Goal: Information Seeking & Learning: Learn about a topic

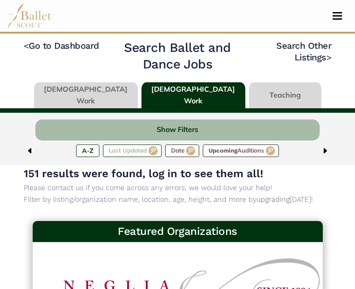
click at [121, 154] on label "Last Updated" at bounding box center [132, 151] width 59 height 13
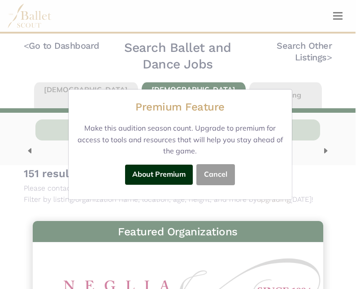
click at [214, 175] on button "Cancel" at bounding box center [215, 174] width 39 height 21
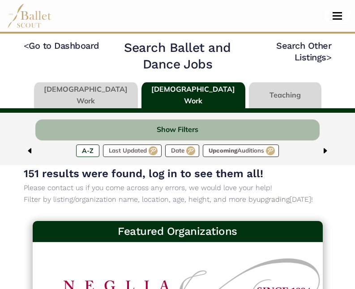
click at [339, 18] on button "Toggle navigation" at bounding box center [337, 16] width 21 height 9
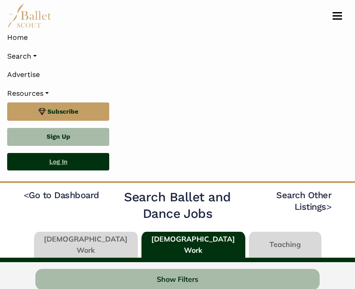
click at [45, 161] on link "Log In" at bounding box center [58, 162] width 102 height 18
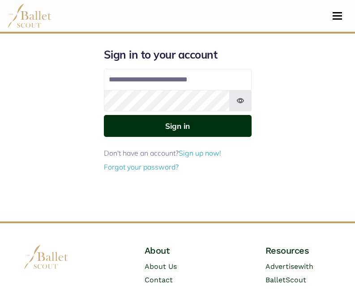
type input "**********"
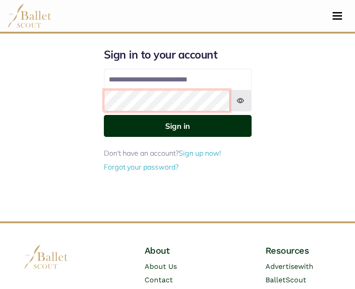
click at [104, 115] on button "Sign in" at bounding box center [178, 126] width 148 height 22
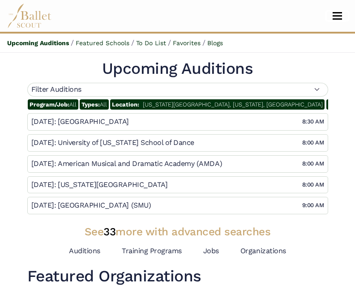
click at [342, 13] on button "Toggle navigation" at bounding box center [337, 16] width 21 height 9
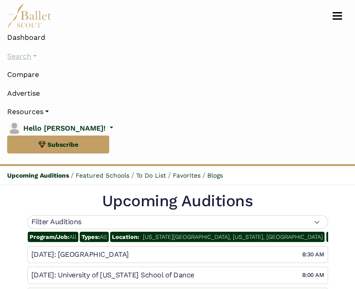
click at [33, 55] on link "Search" at bounding box center [177, 56] width 341 height 19
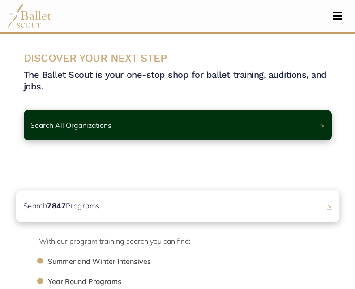
click at [87, 203] on p "Search 7847 Programs" at bounding box center [61, 206] width 77 height 12
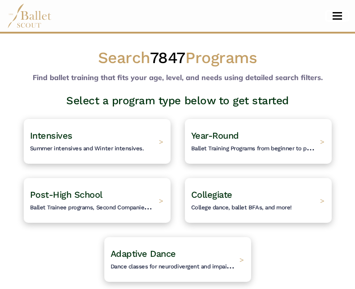
click at [334, 17] on button "Toggle navigation" at bounding box center [337, 16] width 21 height 9
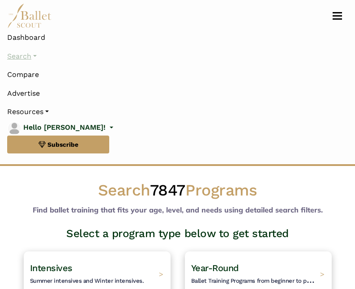
click at [36, 56] on link "Search" at bounding box center [177, 56] width 341 height 19
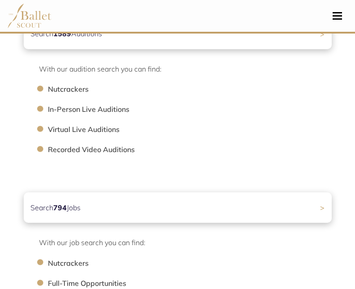
scroll to position [429, 0]
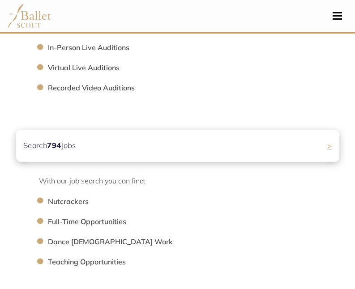
click at [53, 150] on b "794" at bounding box center [54, 145] width 14 height 9
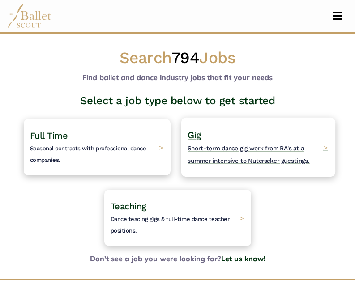
click at [229, 133] on h4 "Gig Short-term dance gig work from RA's at a summer intensive to Nutcracker gue…" at bounding box center [253, 147] width 131 height 37
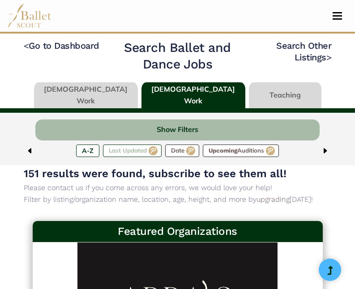
click at [132, 152] on label "Last Updated" at bounding box center [132, 151] width 59 height 13
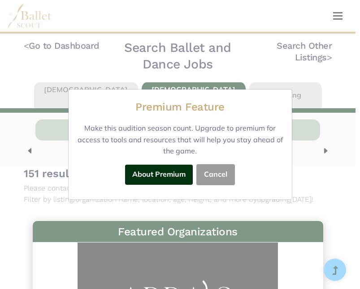
click at [215, 172] on button "Cancel" at bounding box center [215, 174] width 39 height 21
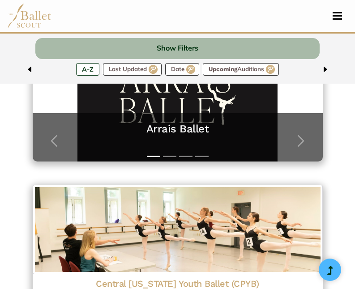
scroll to position [197, 0]
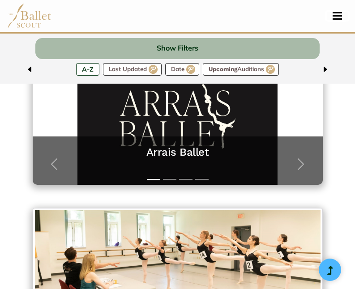
click at [341, 13] on span "Toggle navigation" at bounding box center [337, 12] width 9 height 1
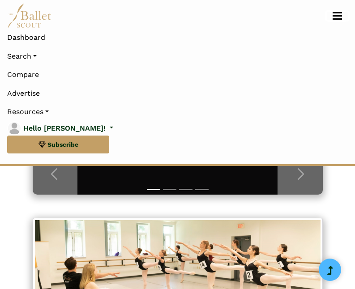
scroll to position [329, 0]
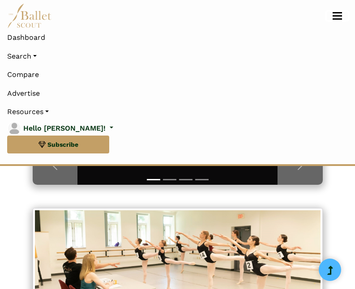
click at [341, 13] on span "Toggle navigation" at bounding box center [337, 12] width 9 height 1
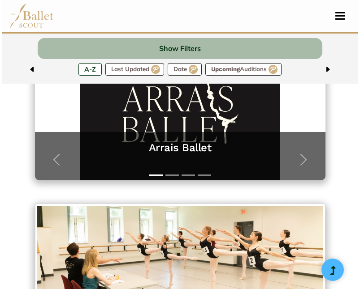
scroll to position [197, 0]
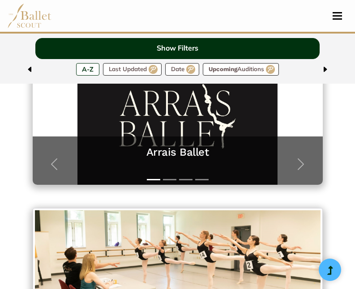
click at [229, 47] on button "Show Filters" at bounding box center [177, 48] width 284 height 21
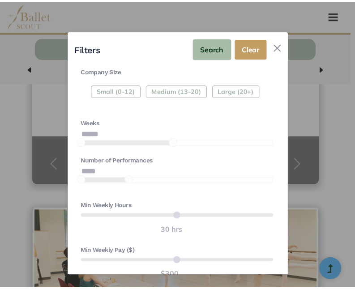
scroll to position [416, 0]
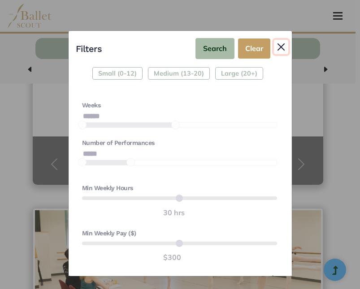
click at [284, 49] on button "Close" at bounding box center [281, 47] width 14 height 14
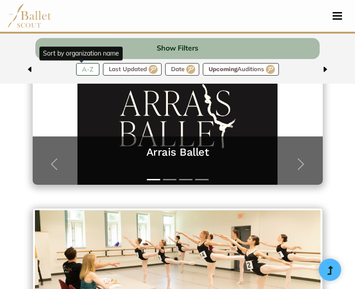
click at [78, 68] on label "A-Z" at bounding box center [87, 69] width 23 height 13
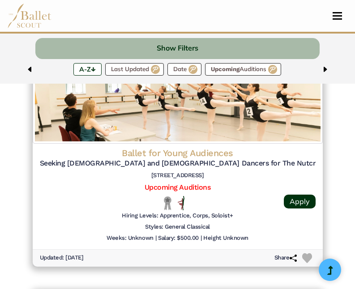
scroll to position [2129, 0]
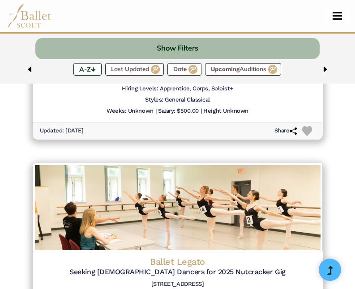
click at [338, 19] on span "Toggle navigation" at bounding box center [337, 18] width 9 height 1
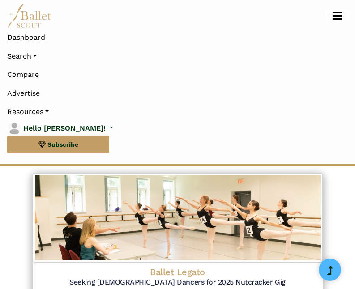
scroll to position [2261, 0]
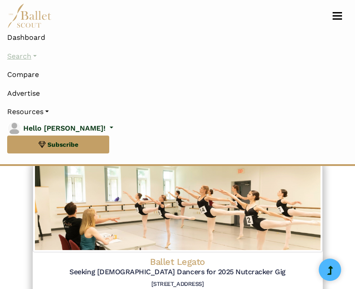
click at [30, 54] on link "Search" at bounding box center [177, 56] width 341 height 19
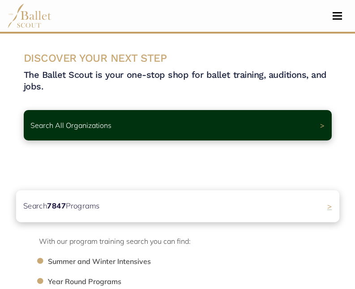
click at [111, 209] on div "Search 7847 Programs >" at bounding box center [177, 206] width 323 height 32
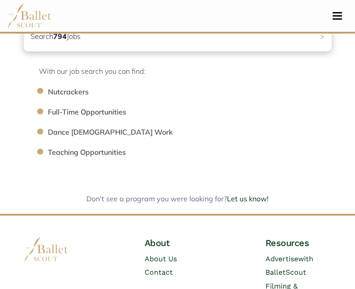
scroll to position [536, 0]
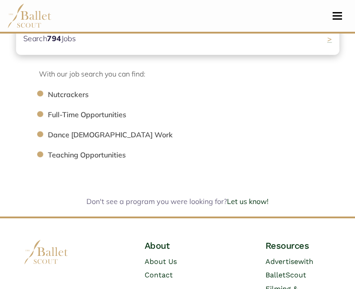
click at [76, 37] on p "Search 794 Jobs" at bounding box center [49, 39] width 53 height 12
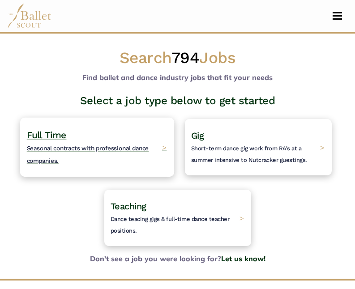
click at [69, 141] on h4 "Full Time Seasonal contracts with professional dance companies." at bounding box center [91, 147] width 131 height 37
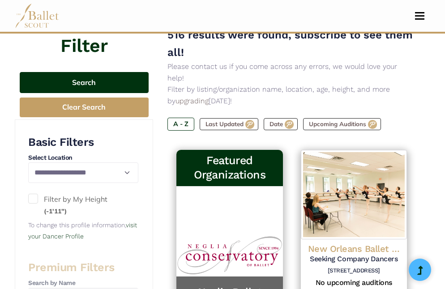
scroll to position [107, 0]
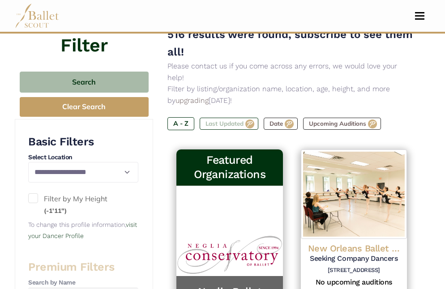
click at [244, 118] on label "Last Updated" at bounding box center [229, 124] width 59 height 13
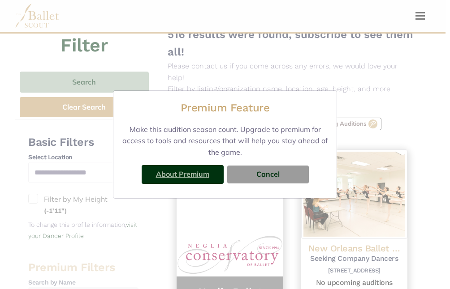
click at [207, 176] on link "About Premium" at bounding box center [182, 174] width 53 height 9
click at [279, 179] on button "Cancel" at bounding box center [267, 175] width 81 height 18
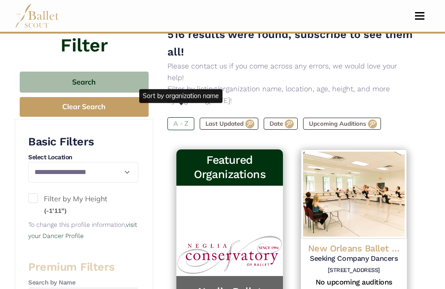
click at [174, 117] on label "A - Z" at bounding box center [180, 123] width 27 height 13
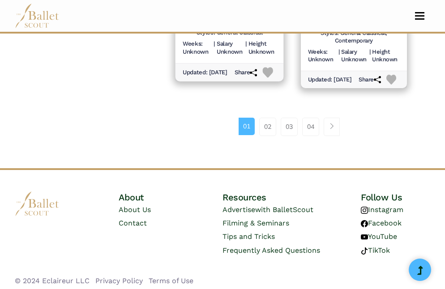
scroll to position [1441, 0]
